Goal: Transaction & Acquisition: Purchase product/service

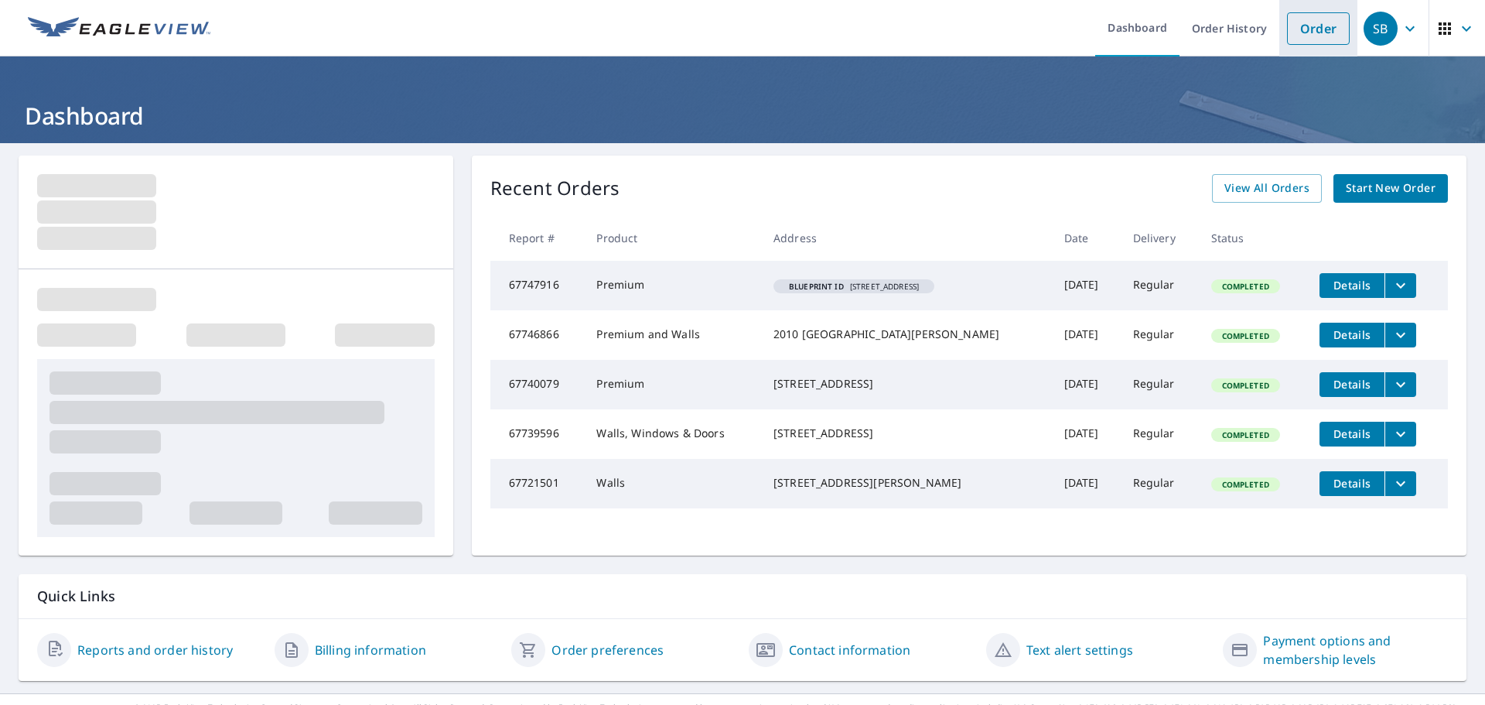
click at [1287, 24] on link "Order" at bounding box center [1318, 28] width 63 height 32
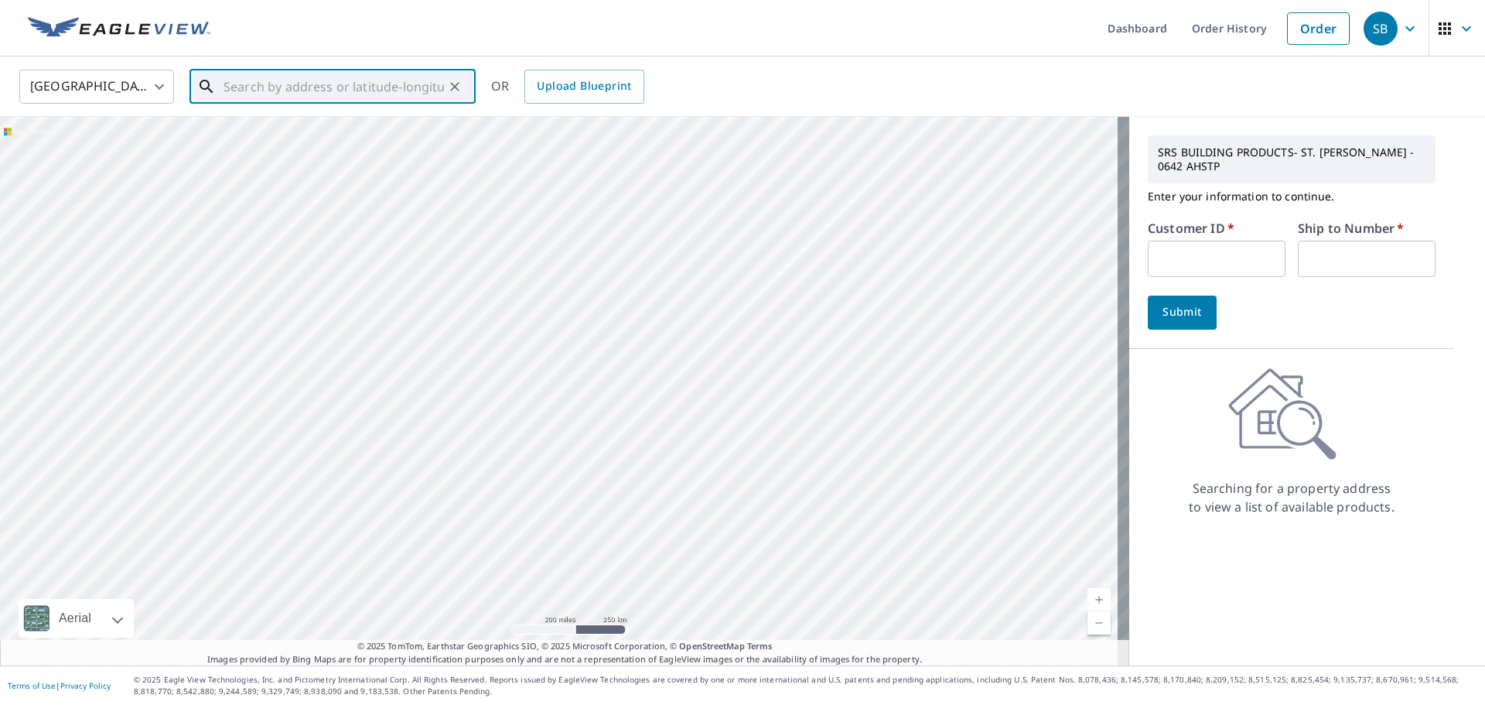
click at [415, 84] on input "text" at bounding box center [334, 86] width 220 height 43
click at [302, 131] on span "[STREET_ADDRESS]" at bounding box center [341, 131] width 243 height 19
type input "[STREET_ADDRESS]"
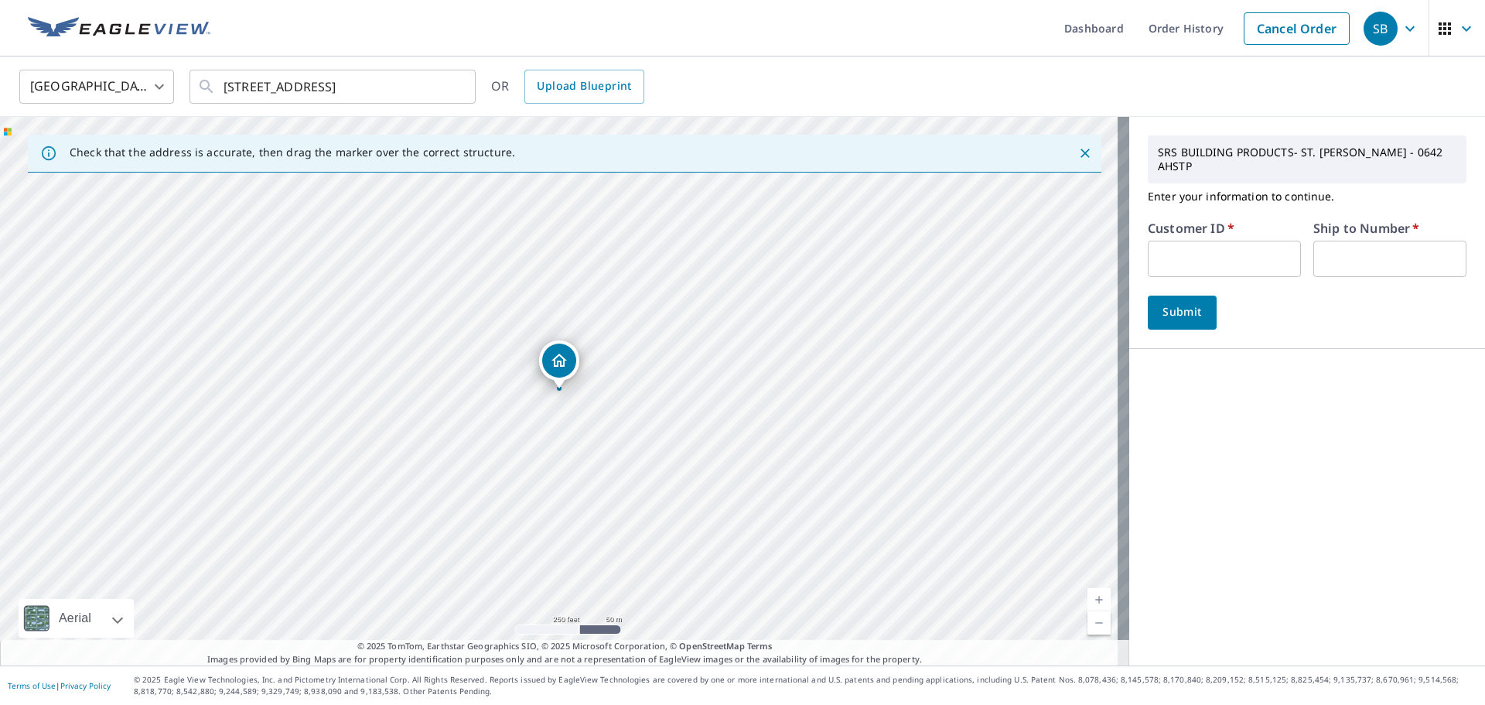
click at [1185, 246] on input "text" at bounding box center [1224, 259] width 153 height 36
type input "ang100"
click at [1327, 241] on input "text" at bounding box center [1389, 259] width 153 height 36
type input "1"
click at [1185, 302] on span "Submit" at bounding box center [1182, 311] width 44 height 19
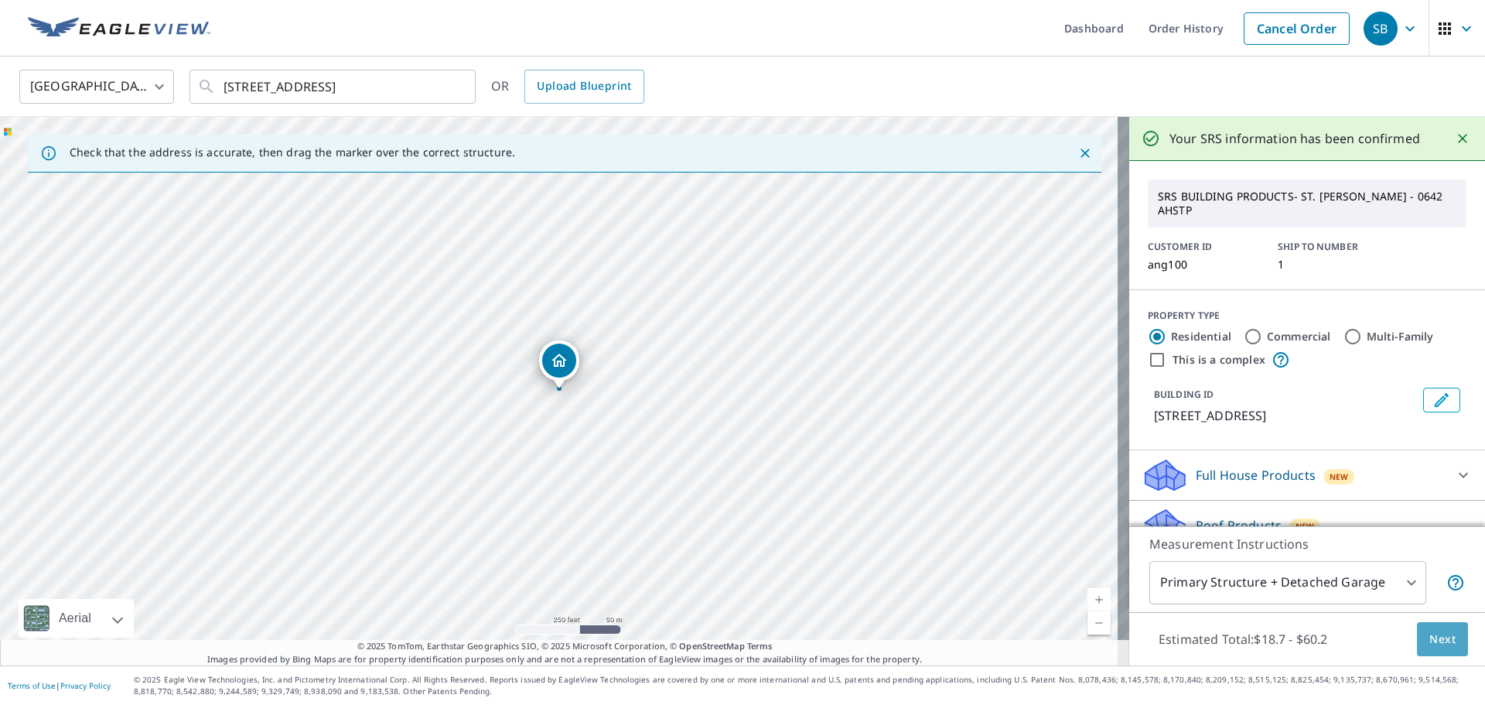
click at [1436, 632] on span "Next" at bounding box center [1442, 639] width 26 height 19
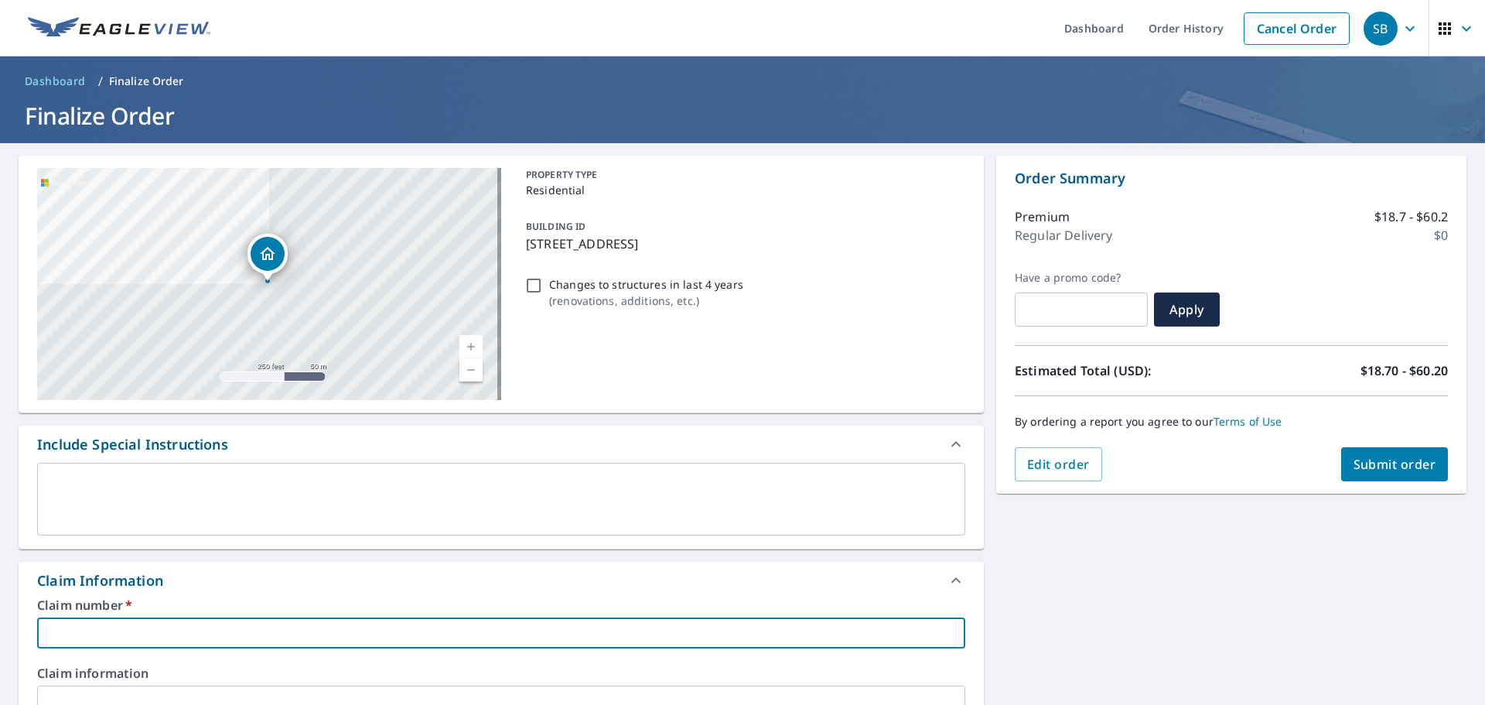
click at [410, 620] on input "text" at bounding box center [501, 632] width 928 height 31
type input "6"
checkbox input "true"
type input "69"
checkbox input "true"
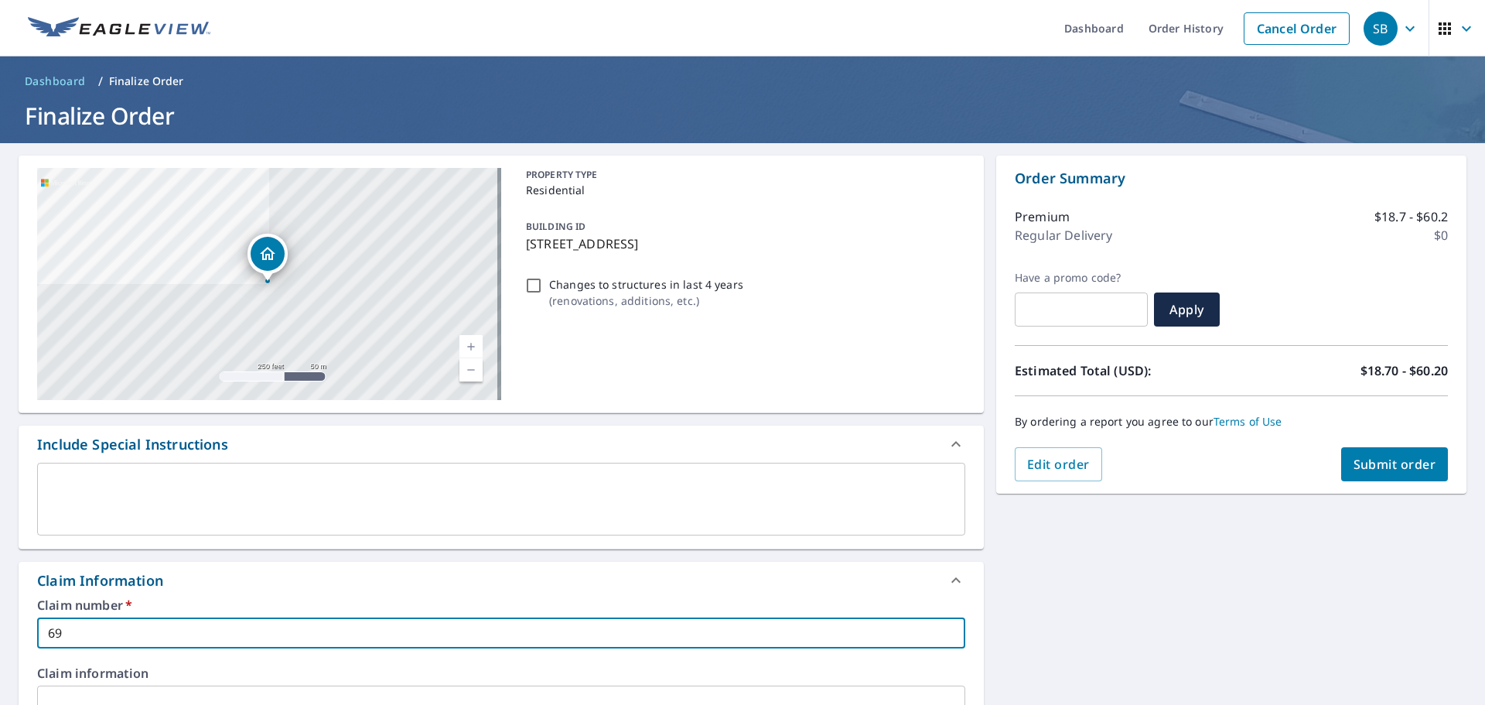
type input "692"
checkbox input "true"
type input "6920"
checkbox input "true"
type input "6920"
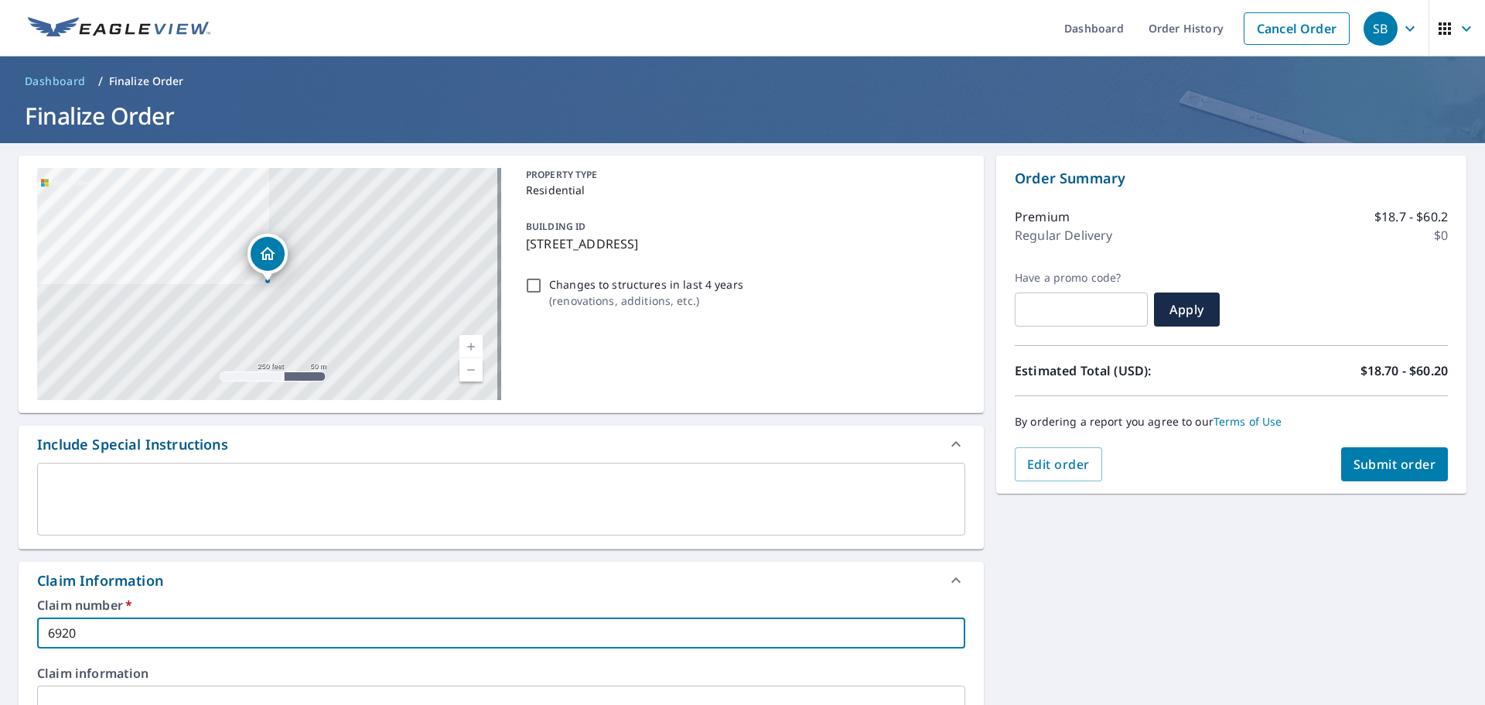
checkbox input "true"
type input "6920 w"
checkbox input "true"
type input "6920 w"
checkbox input "true"
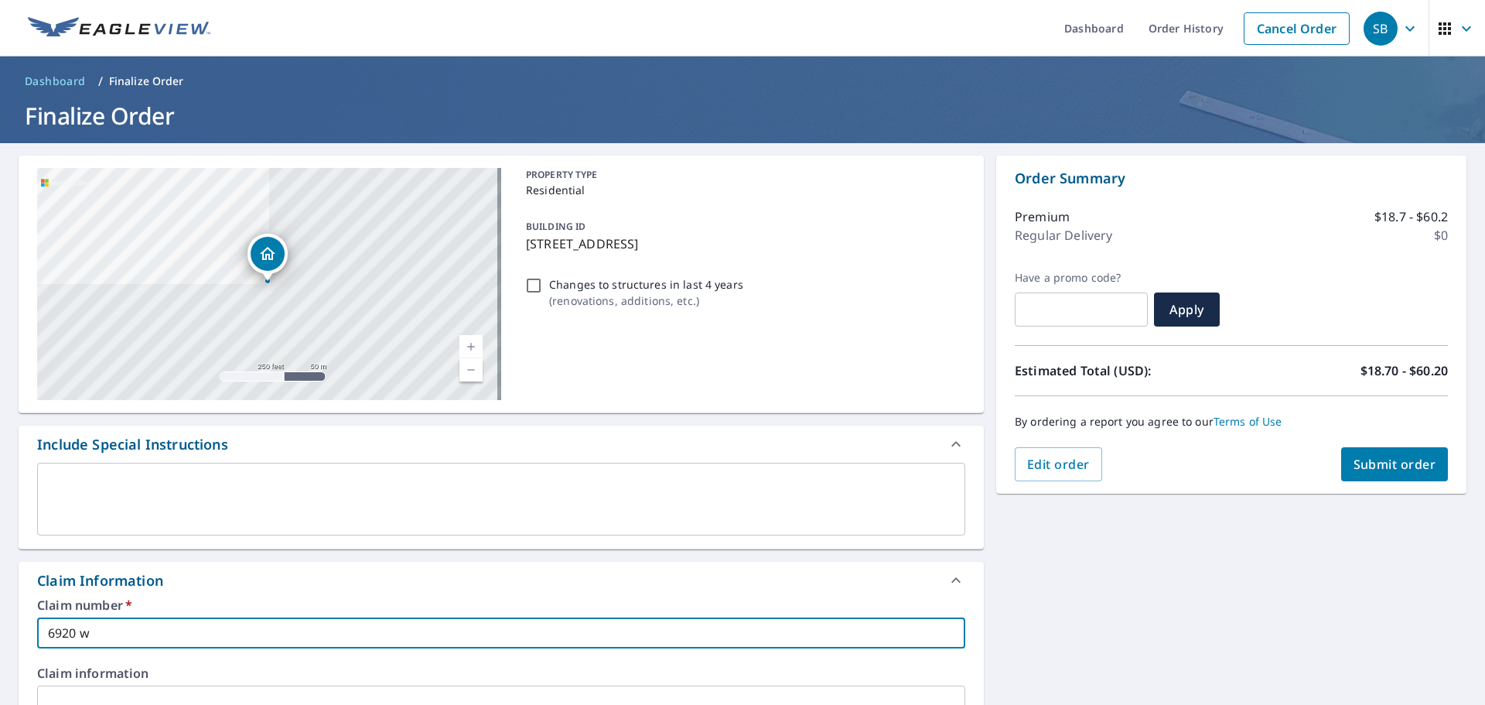
type input "6920 w p"
checkbox input "true"
type input "6920 w [GEOGRAPHIC_DATA]"
checkbox input "true"
type input "6920 w par"
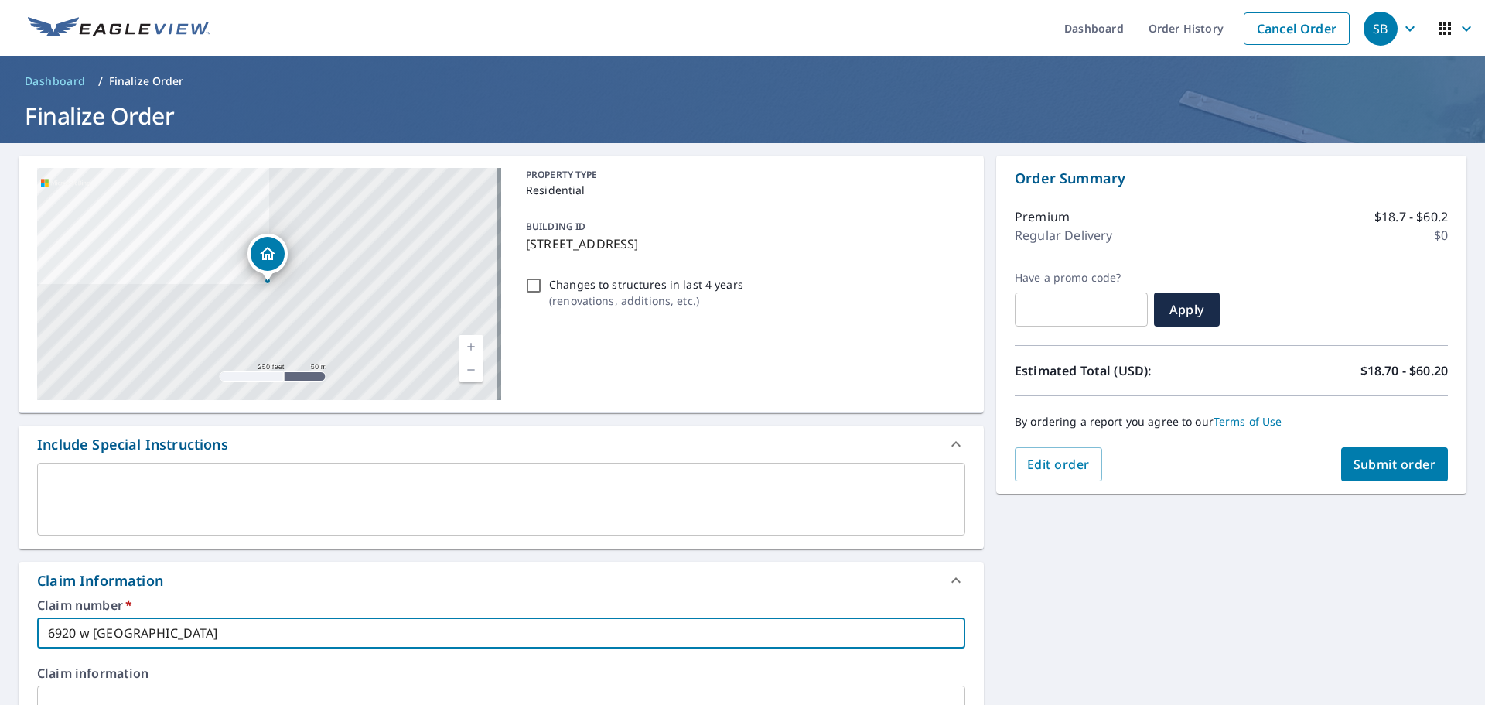
checkbox input "true"
type input "[STREET_ADDRESS]"
checkbox input "true"
type input "[STREET_ADDRESS]"
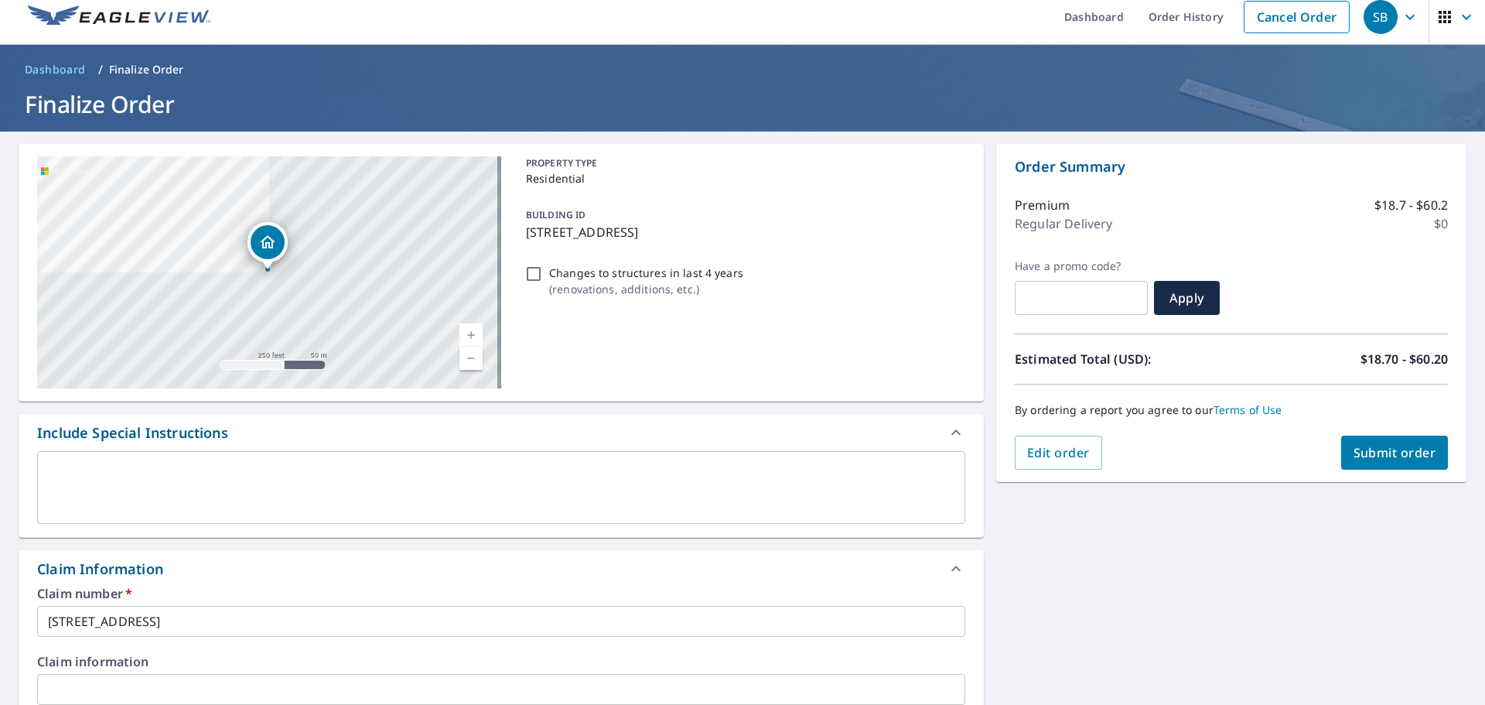
scroll to position [417, 0]
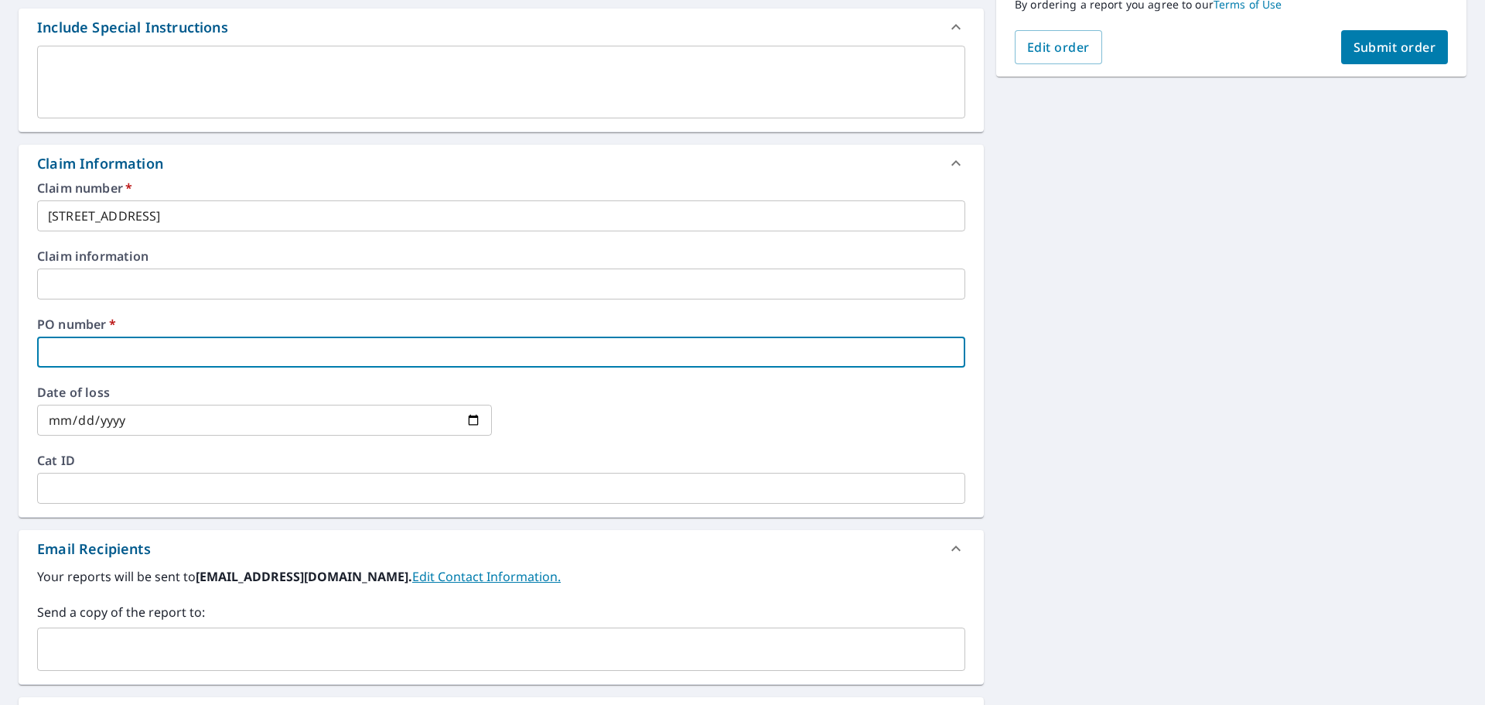
type input "6"
checkbox input "true"
type input "69"
checkbox input "true"
type input "692"
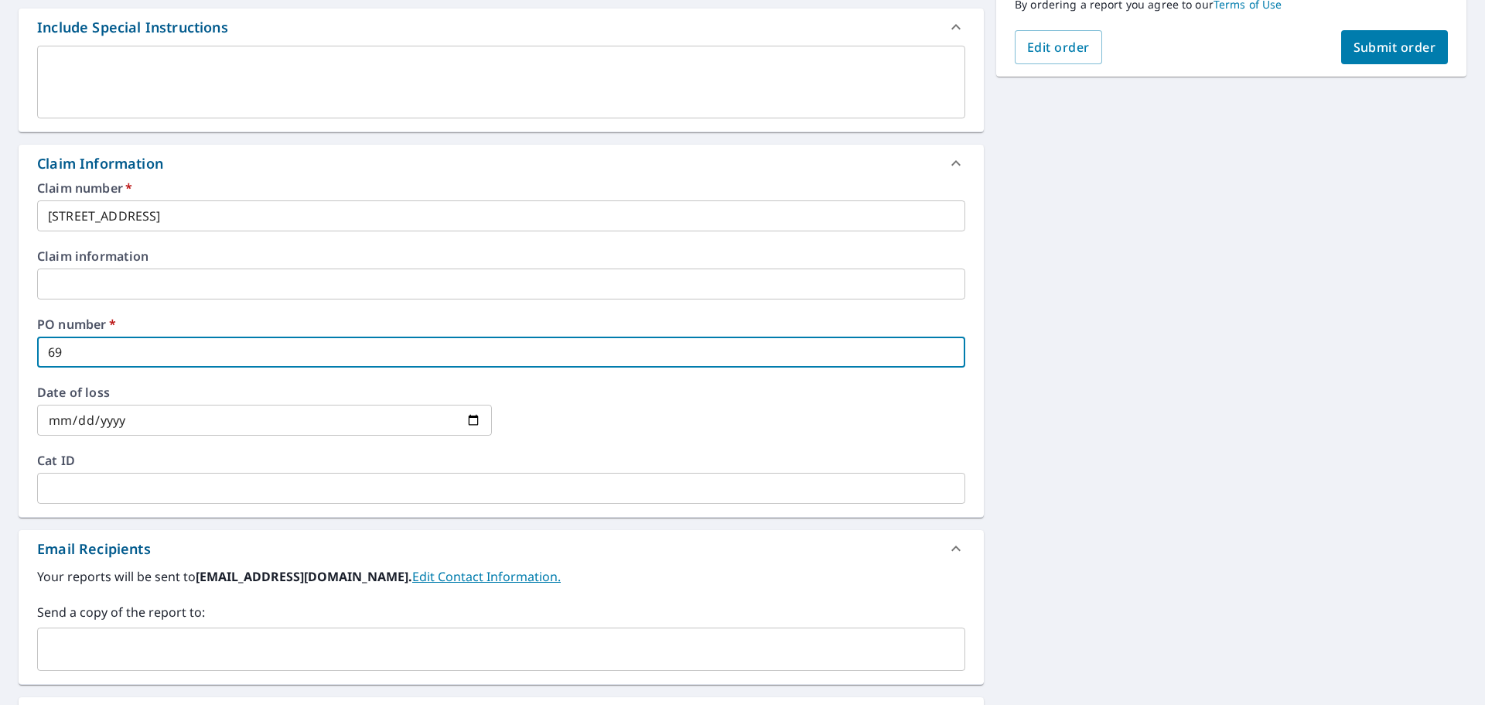
checkbox input "true"
type input "6920"
checkbox input "true"
type input "6920"
checkbox input "true"
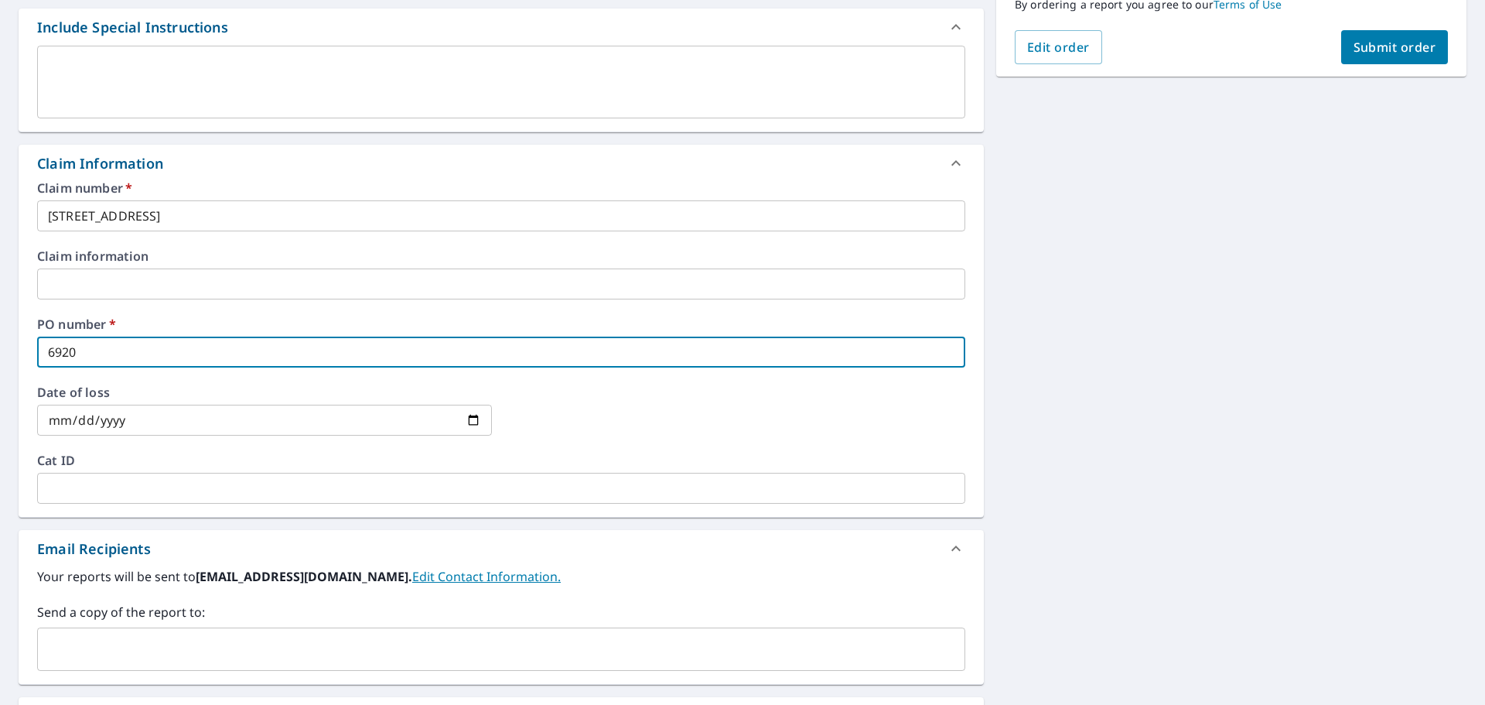
type input "6920 w"
checkbox input "true"
type input "6920 w"
checkbox input "true"
type input "6920 w p"
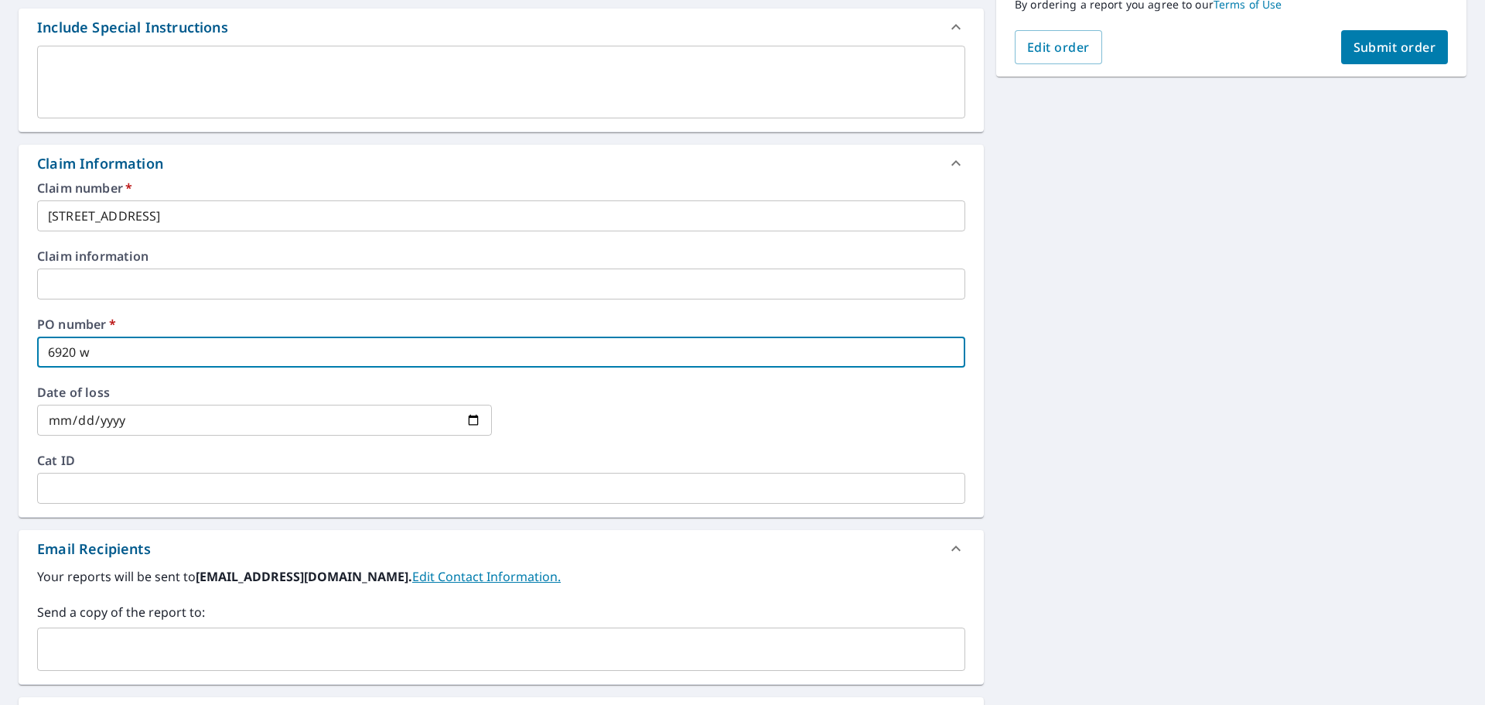
checkbox input "true"
type input "6920 w [GEOGRAPHIC_DATA]"
checkbox input "true"
type input "6920 w par"
checkbox input "true"
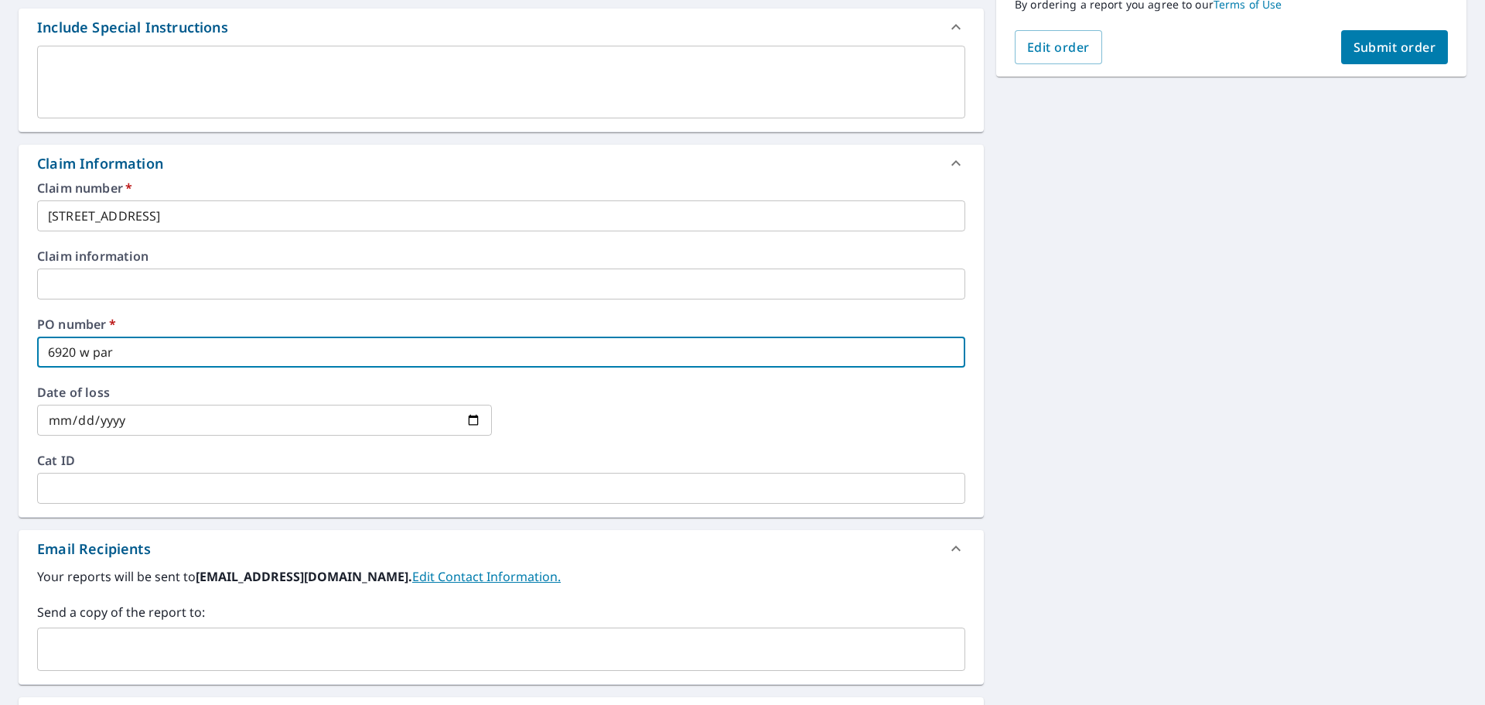
type input "[STREET_ADDRESS]"
checkbox input "true"
type input "[STREET_ADDRESS]"
click at [401, 635] on input "text" at bounding box center [489, 648] width 891 height 29
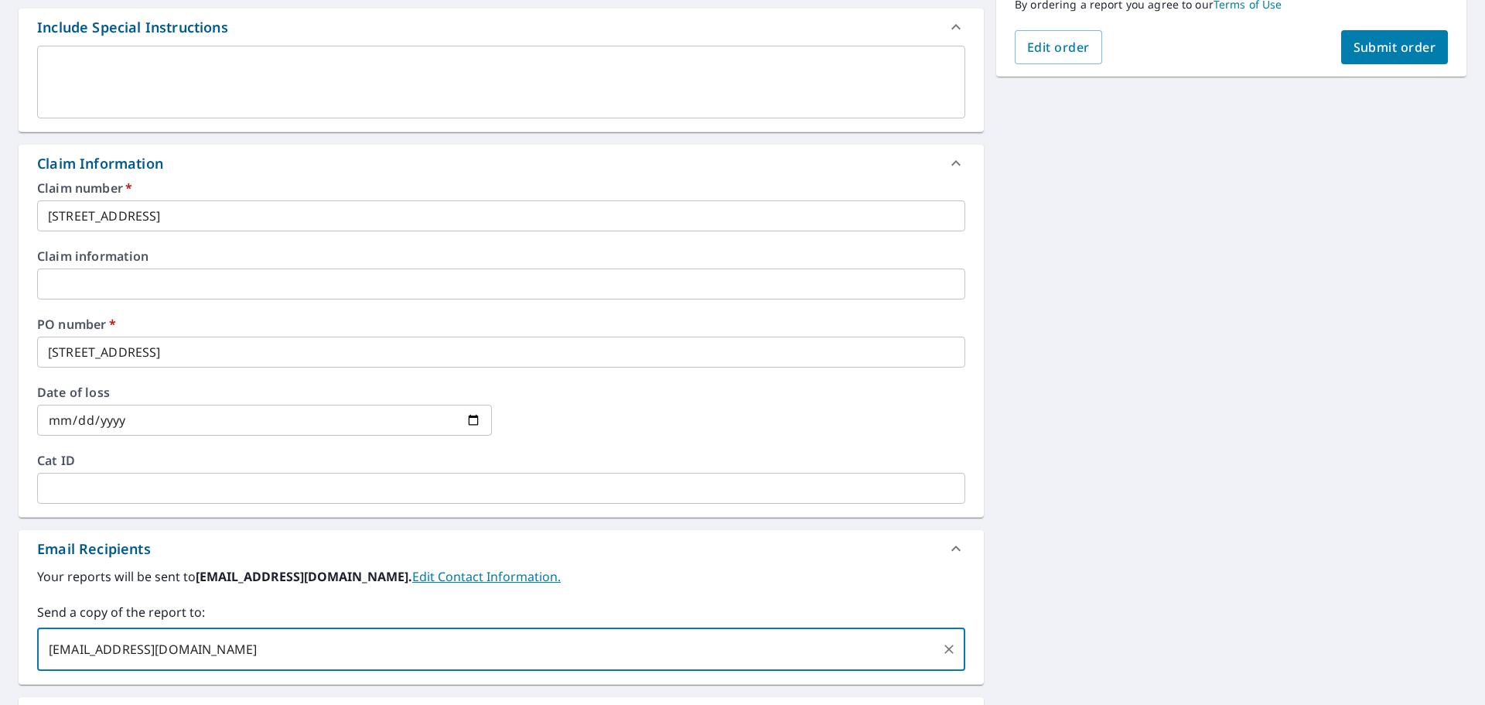
type input "[EMAIL_ADDRESS][DOMAIN_NAME]"
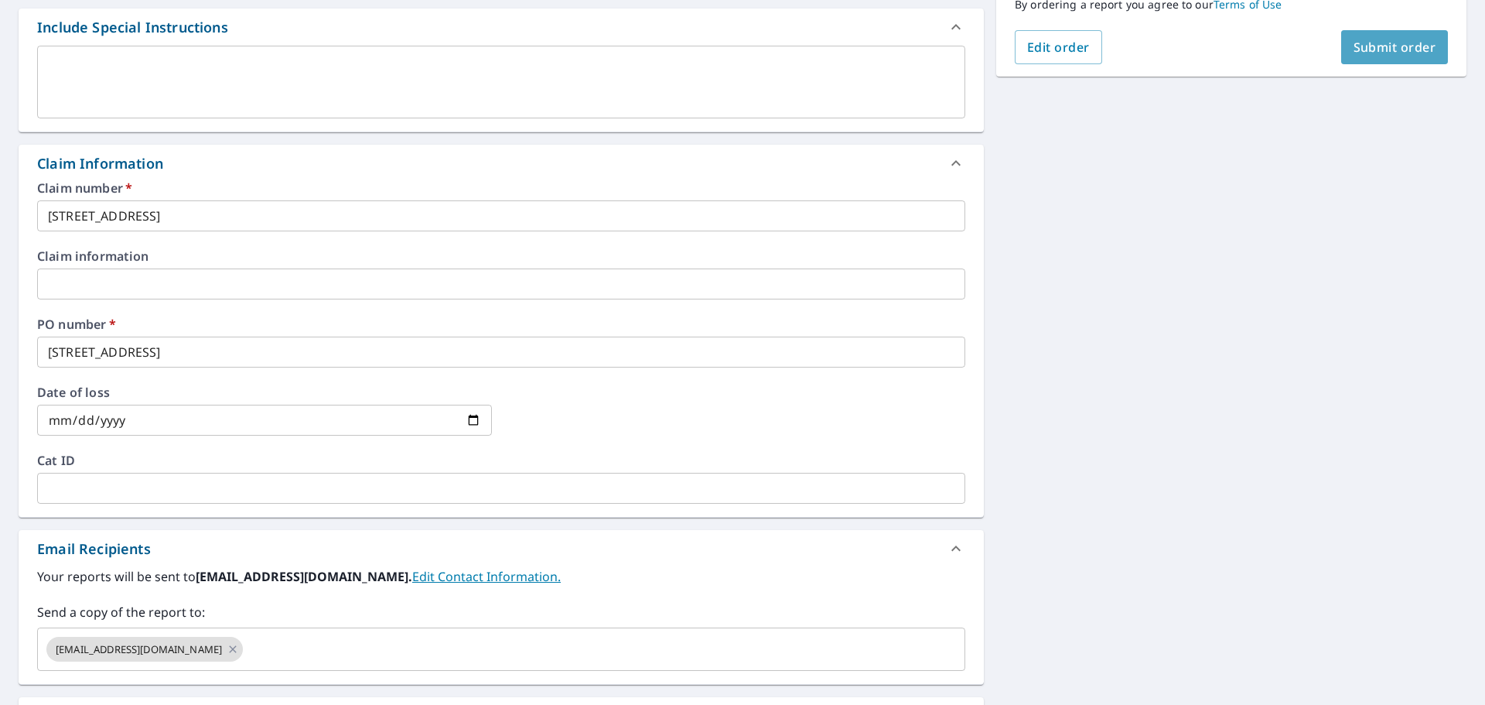
click at [1424, 47] on button "Submit order" at bounding box center [1395, 47] width 108 height 34
checkbox input "true"
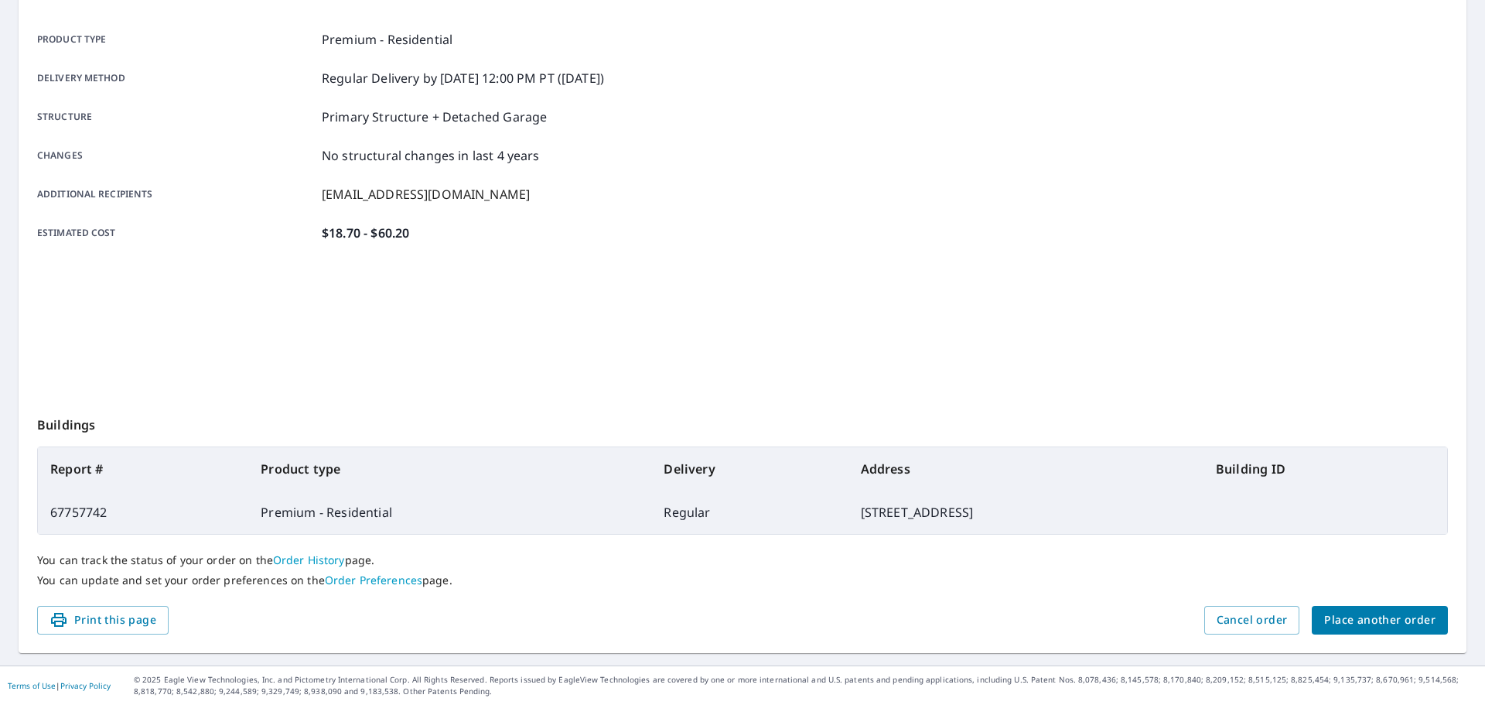
scroll to position [206, 0]
